Goal: Information Seeking & Learning: Learn about a topic

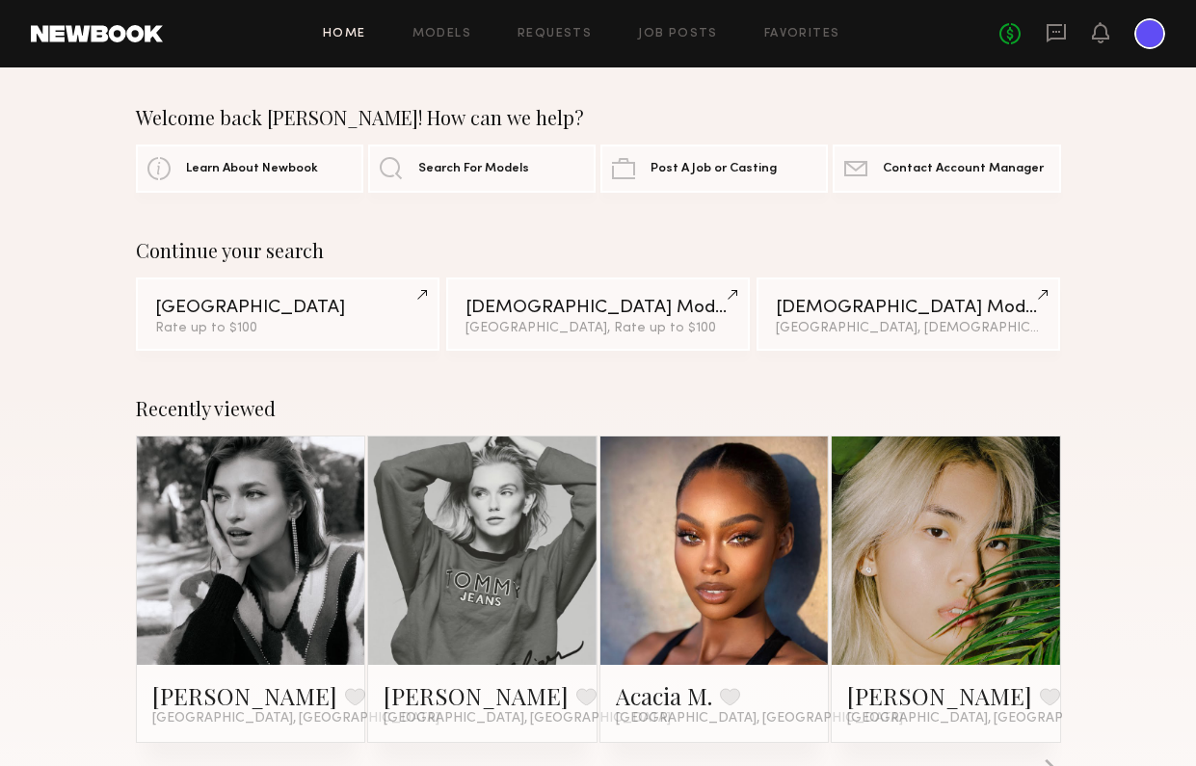
click at [633, 33] on div "Home Models Requests Job Posts Favorites Sign Out" at bounding box center [581, 34] width 836 height 13
click at [659, 36] on link "Job Posts" at bounding box center [678, 34] width 80 height 13
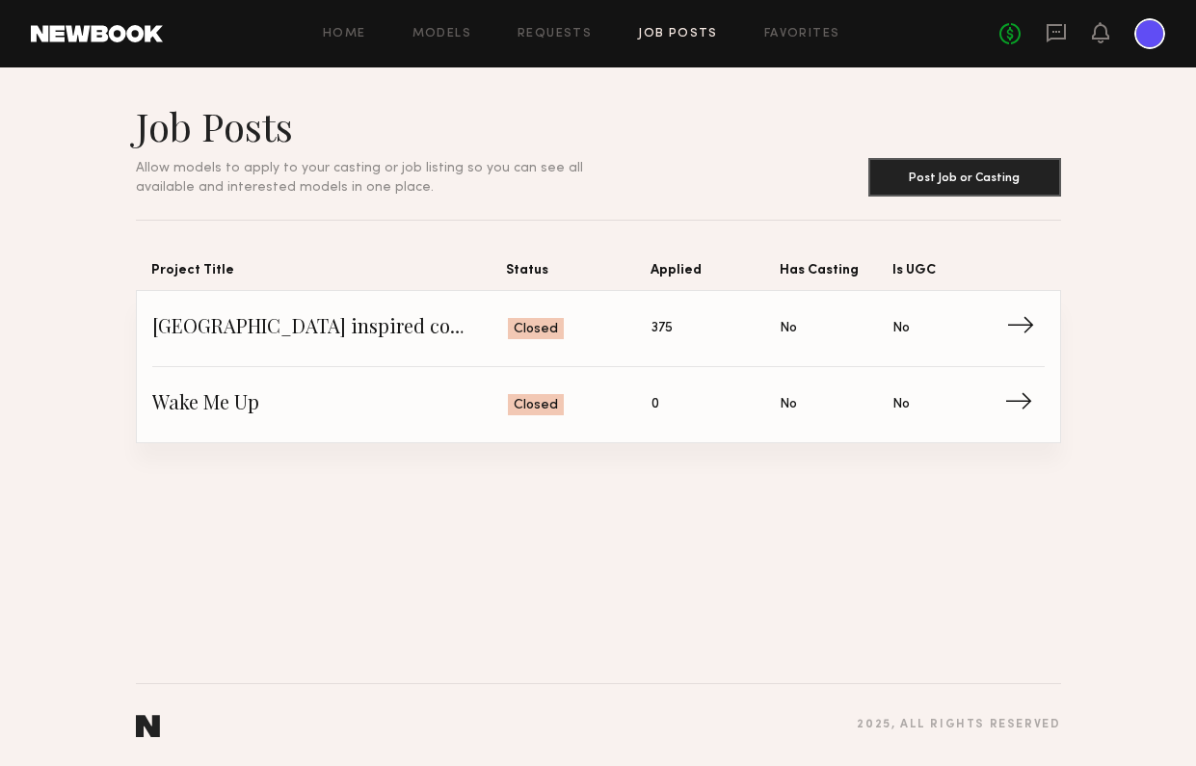
click at [1017, 330] on span "→" at bounding box center [1026, 328] width 40 height 29
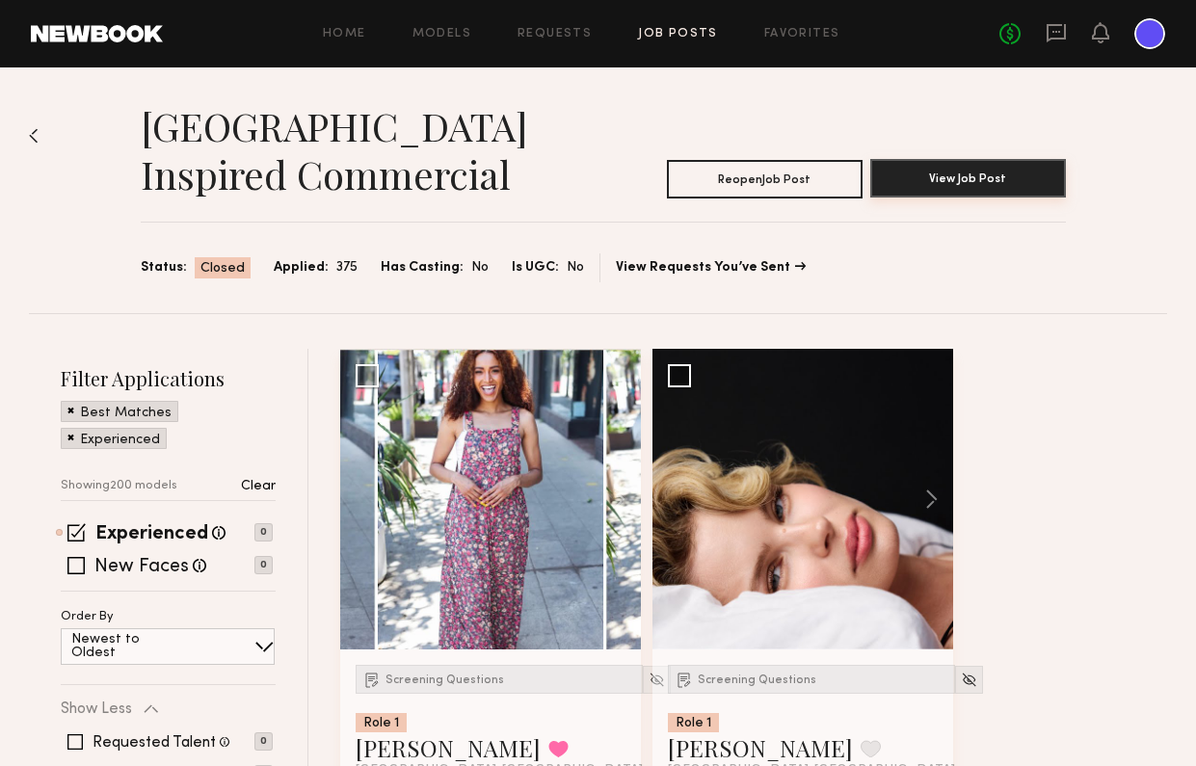
click at [954, 195] on button "View Job Post" at bounding box center [968, 178] width 196 height 39
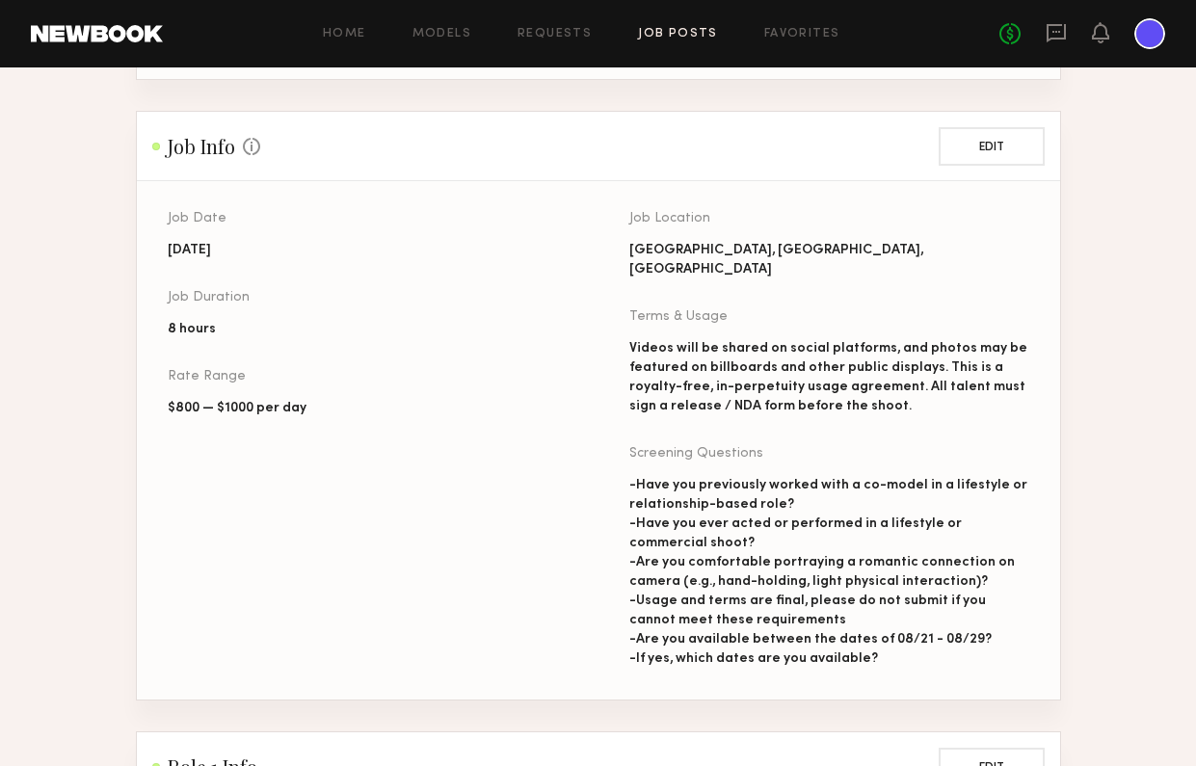
scroll to position [784, 0]
